Goal: Task Accomplishment & Management: Manage account settings

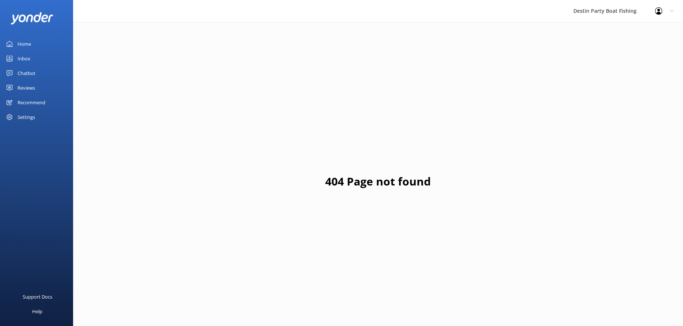
click at [26, 45] on div "Home" at bounding box center [25, 44] width 14 height 15
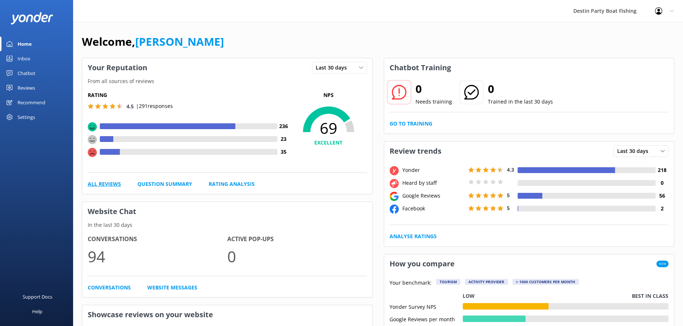
click at [107, 183] on link "All Reviews" at bounding box center [104, 184] width 33 height 8
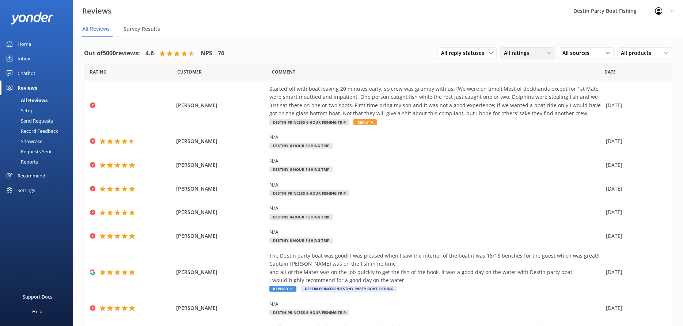
click at [530, 57] on div "All ratings" at bounding box center [527, 53] width 51 height 8
click at [514, 116] on link "Detractors" at bounding box center [533, 112] width 65 height 15
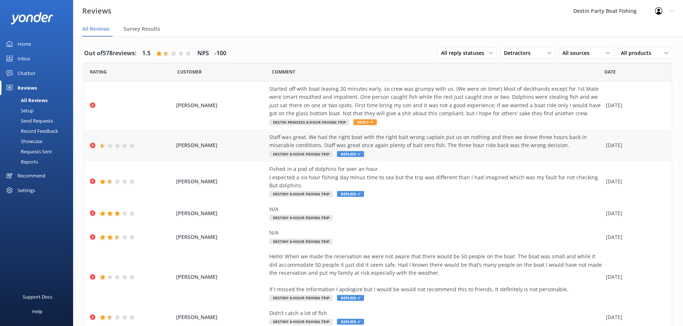
click at [453, 154] on div "Staff was great. We had the right boat with the right bait wrong captain put us…" at bounding box center [435, 145] width 332 height 24
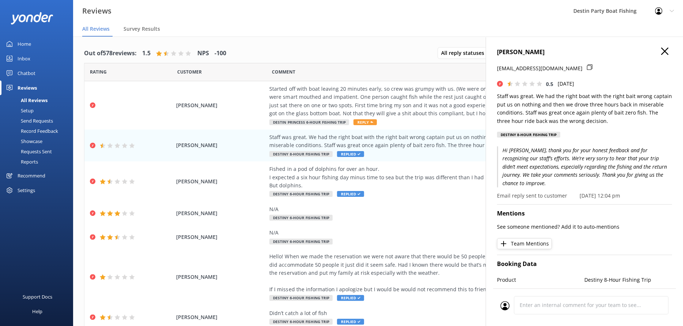
click at [663, 53] on h4 "Shannon Mills" at bounding box center [584, 51] width 175 height 9
click at [661, 50] on use at bounding box center [664, 50] width 7 height 7
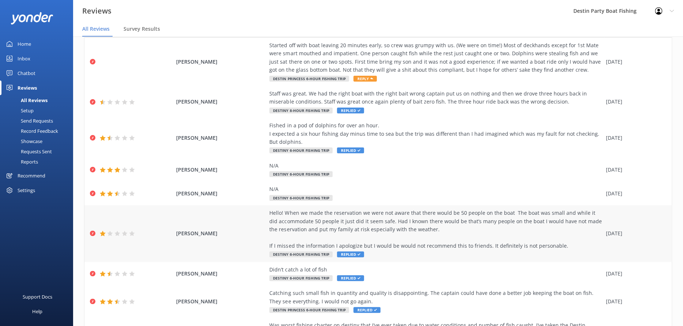
scroll to position [61, 0]
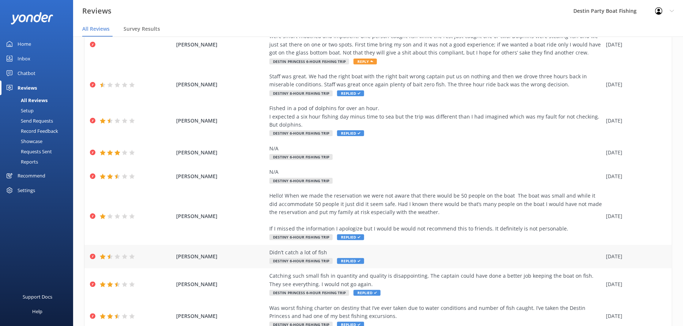
click at [434, 259] on div "Didn’t catch a lot of fish Destiny 6-Hour Fishing Trip Replied" at bounding box center [435, 256] width 332 height 16
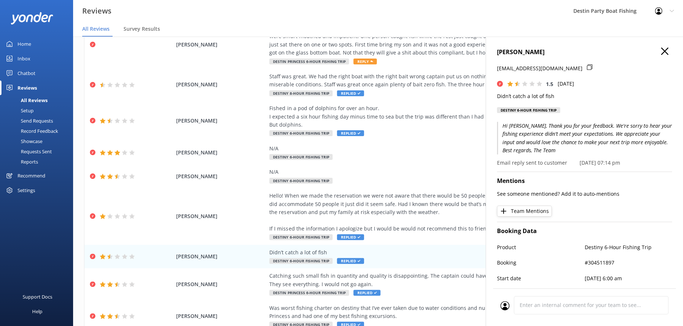
click at [661, 52] on icon at bounding box center [664, 50] width 7 height 7
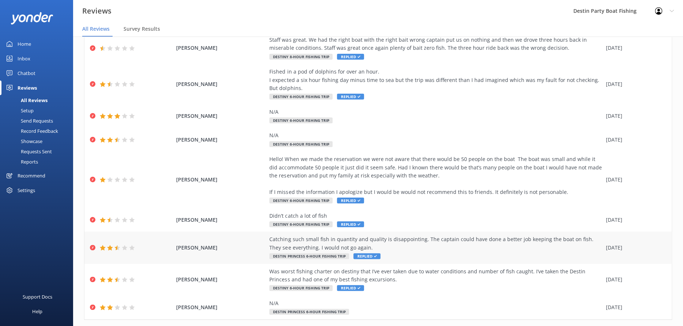
scroll to position [114, 0]
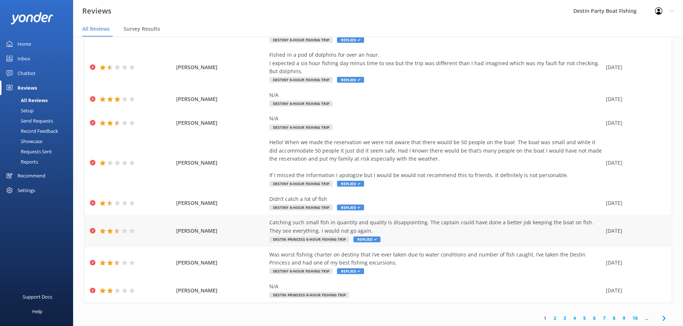
click at [413, 231] on div "Catching such small fish in quantity and quality is disappointing. The captain …" at bounding box center [435, 226] width 332 height 16
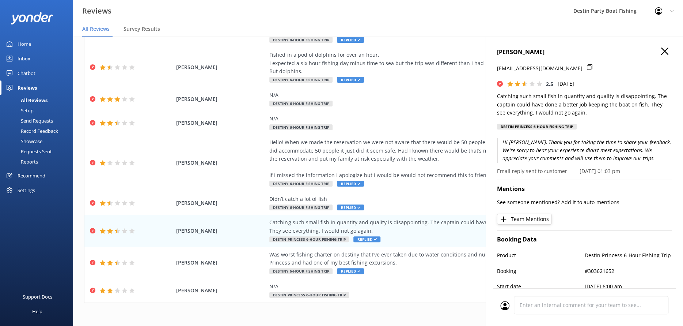
click at [661, 52] on icon at bounding box center [664, 50] width 7 height 7
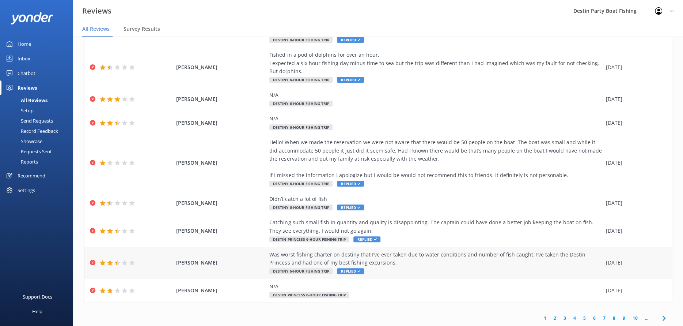
click at [458, 260] on div "Was worst fishing charter on destiny that I’ve ever taken due to water conditio…" at bounding box center [435, 258] width 332 height 16
